Goal: Find contact information: Find contact information

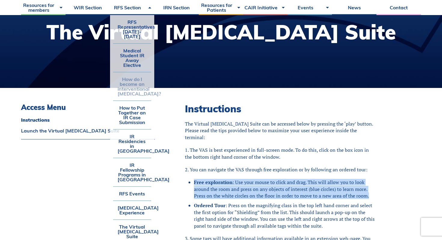
scroll to position [82, 0]
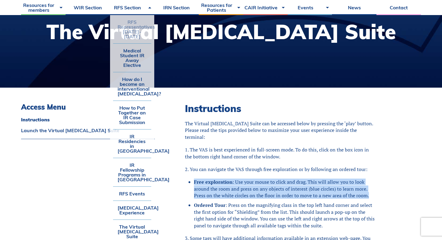
click at [133, 31] on link "RFS Representatives [DATE]-[DATE]" at bounding box center [132, 29] width 38 height 28
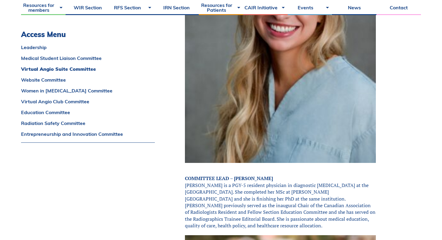
scroll to position [1065, 0]
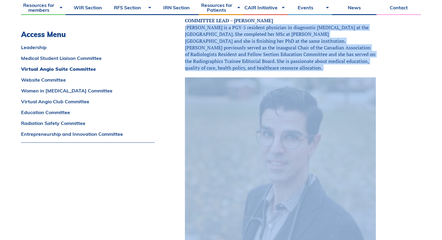
scroll to position [1318, 0]
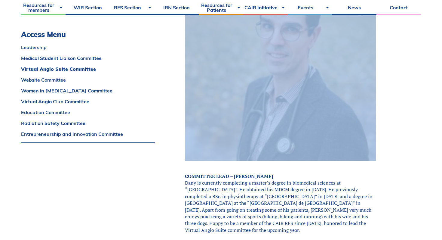
click at [266, 180] on p "COMMITTEE LEAD – Dany Croteau Dany is currently completing a master’s degree in…" at bounding box center [280, 203] width 191 height 61
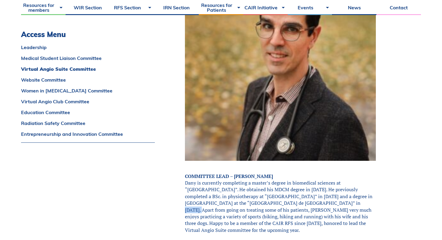
click at [266, 180] on p "COMMITTEE LEAD – Dany Croteau Dany is currently completing a master’s degree in…" at bounding box center [280, 203] width 191 height 61
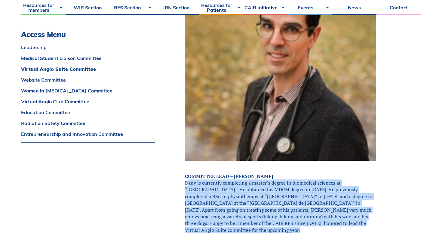
click at [266, 180] on p "COMMITTEE LEAD – Dany Croteau Dany is currently completing a master’s degree in…" at bounding box center [280, 203] width 191 height 61
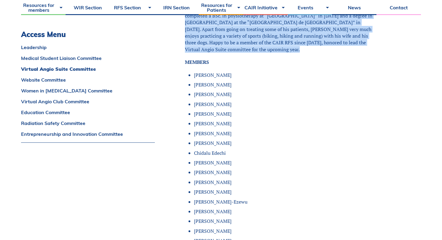
scroll to position [1497, 0]
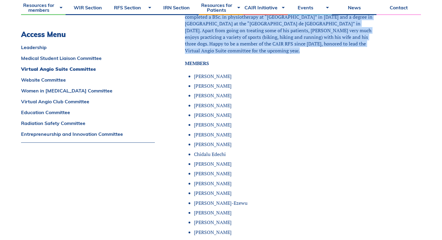
click at [218, 131] on li "Shamir Malik" at bounding box center [285, 134] width 182 height 7
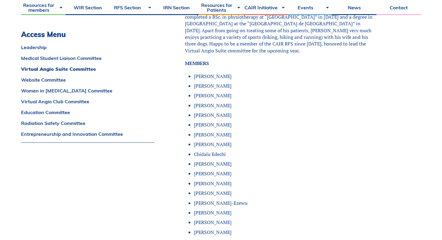
click at [218, 131] on li "Shamir Malik" at bounding box center [285, 134] width 182 height 7
copy ul "Shamir Malik"
